Goal: Find specific page/section: Find specific page/section

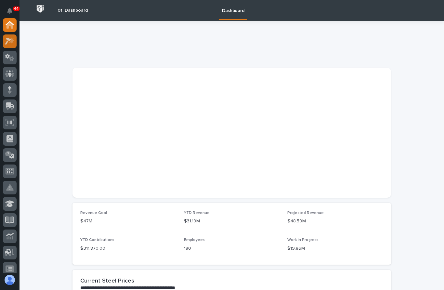
click at [12, 46] on div at bounding box center [10, 41] width 14 height 14
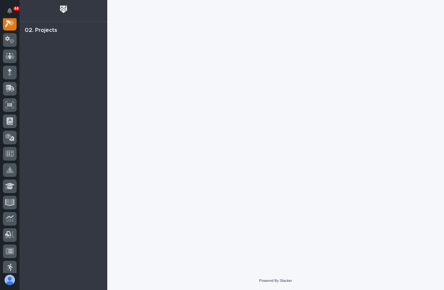
scroll to position [16, 0]
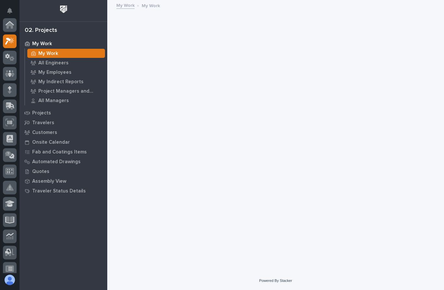
scroll to position [16, 0]
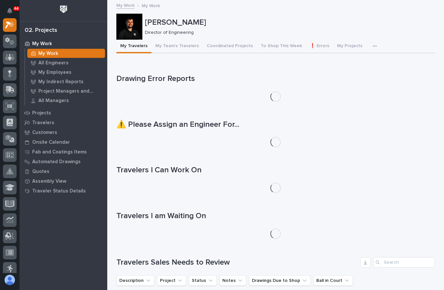
click at [369, 46] on button "button" at bounding box center [376, 46] width 14 height 13
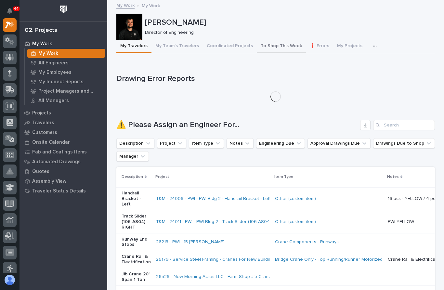
click at [270, 45] on button "To Shop This Week" at bounding box center [281, 47] width 49 height 14
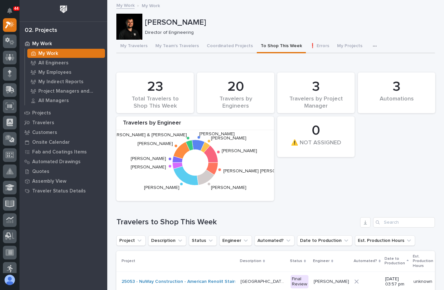
click at [369, 47] on button "button" at bounding box center [376, 46] width 14 height 13
click at [345, 77] on span "Engineering Priority List" at bounding box center [341, 75] width 49 height 6
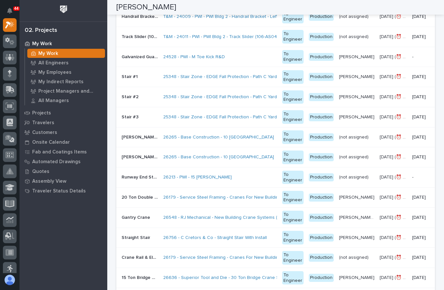
scroll to position [210, 0]
